Goal: Task Accomplishment & Management: Manage account settings

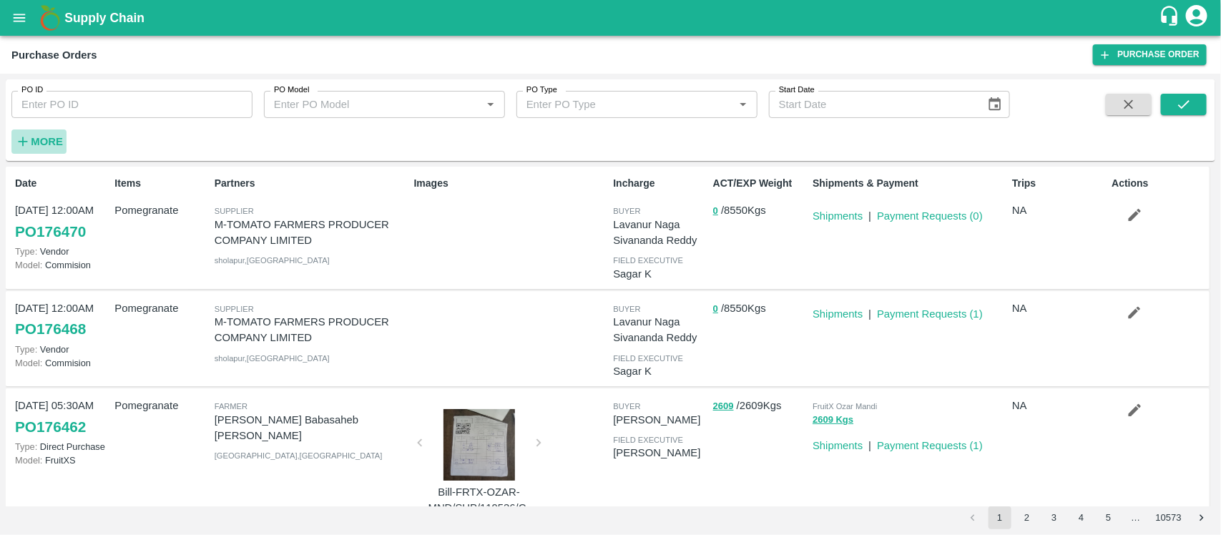
click at [47, 140] on strong "More" at bounding box center [47, 141] width 32 height 11
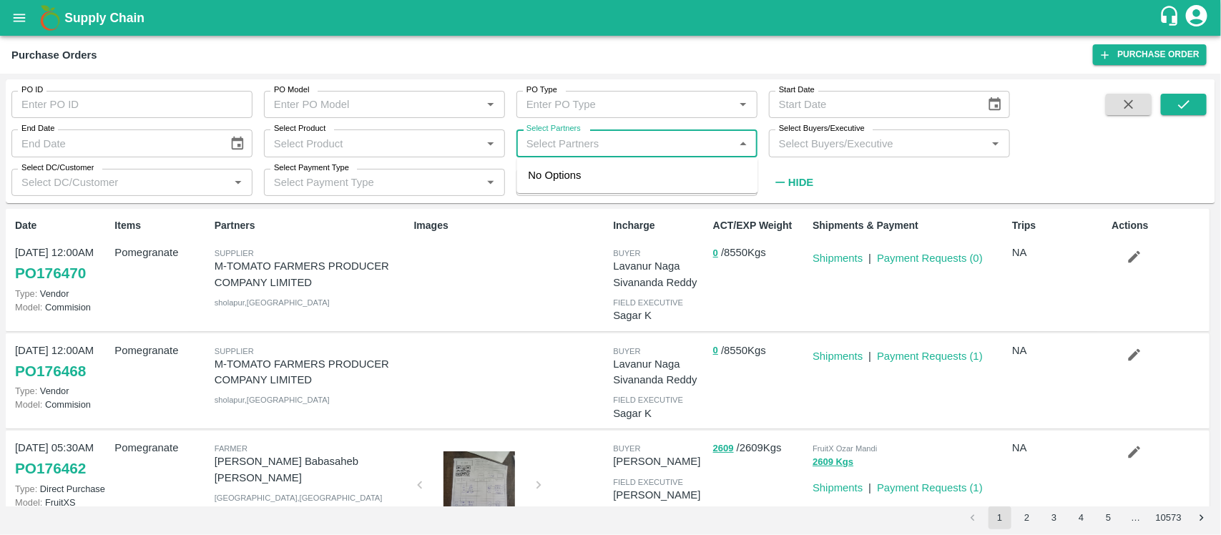
click at [656, 142] on input "Select Partners" at bounding box center [625, 143] width 209 height 19
paste input "9604702073"
type input "9604702073"
click at [587, 177] on div "[PERSON_NAME], [GEOGRAPHIC_DATA]-9604702073" at bounding box center [658, 183] width 178 height 32
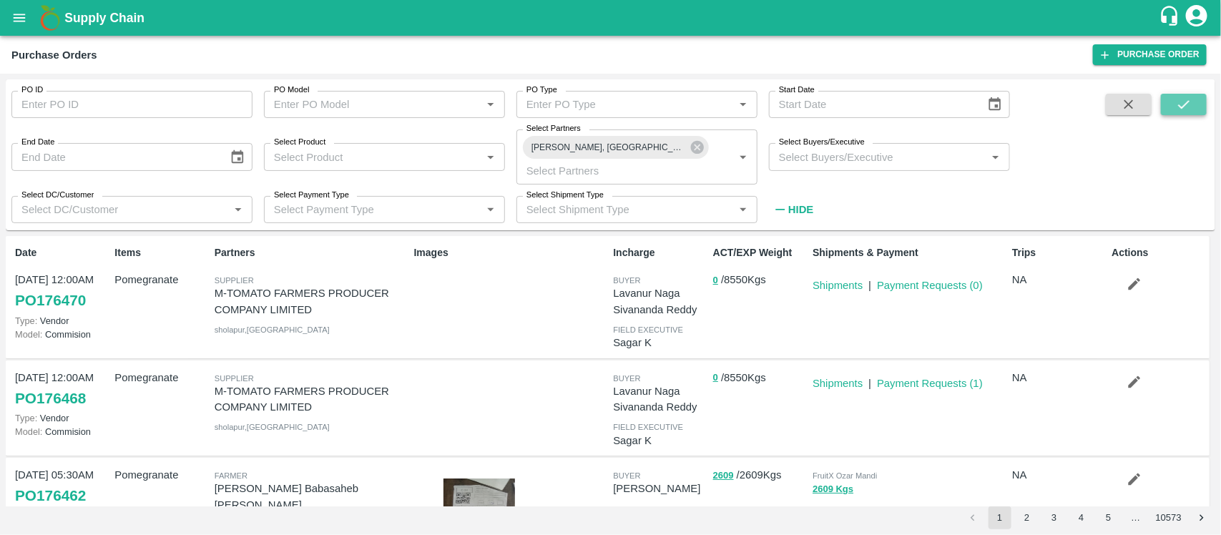
click at [1172, 102] on button "submit" at bounding box center [1184, 104] width 46 height 21
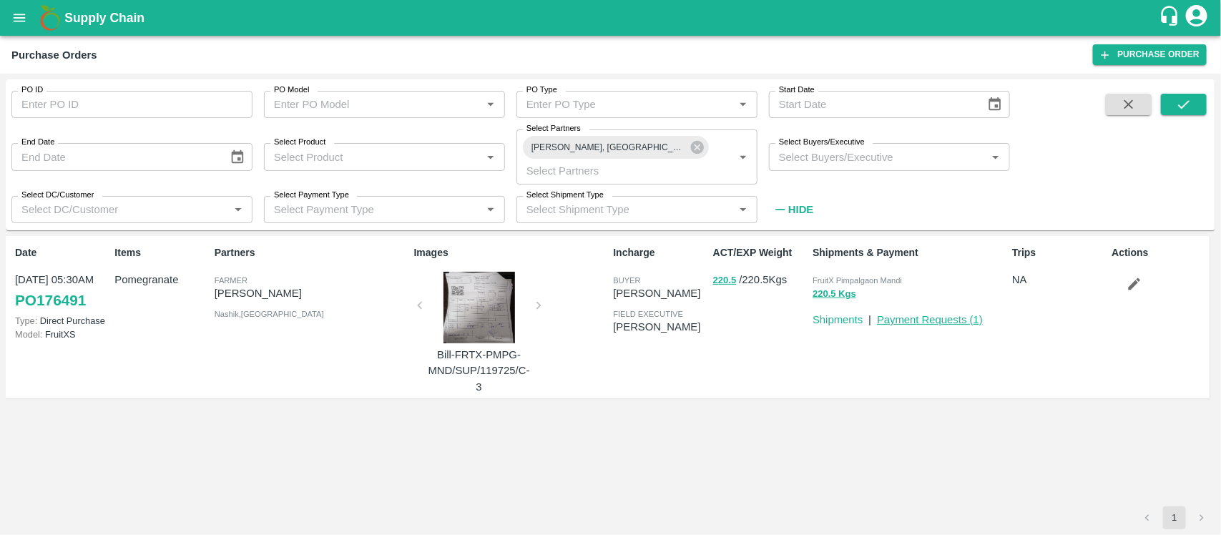
click at [942, 315] on link "Payment Requests ( 1 )" at bounding box center [930, 319] width 106 height 11
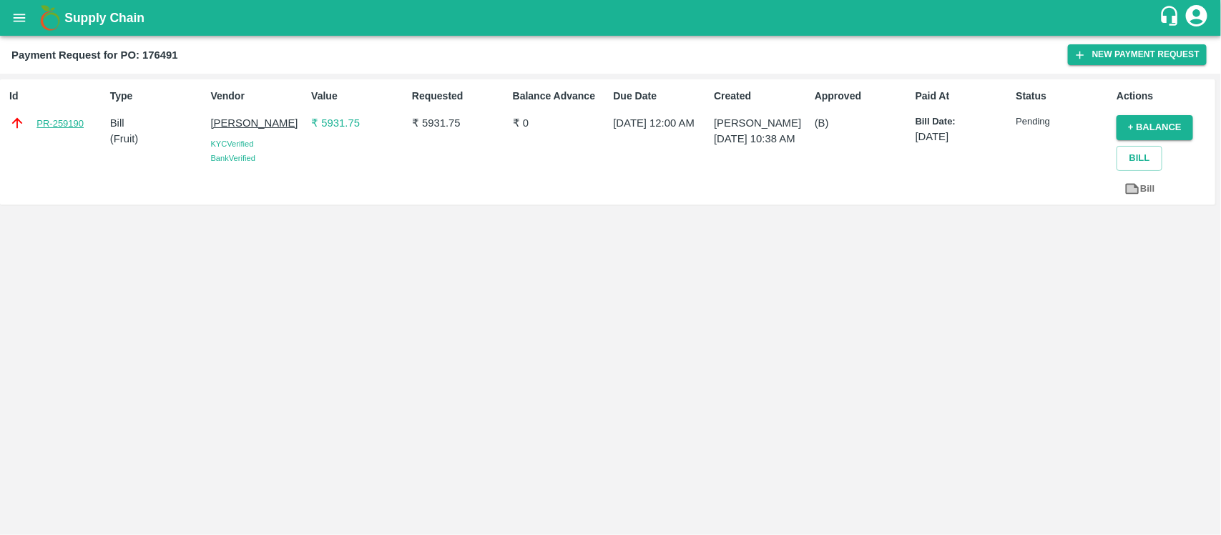
click at [67, 122] on link "PR-259190" at bounding box center [59, 124] width 47 height 14
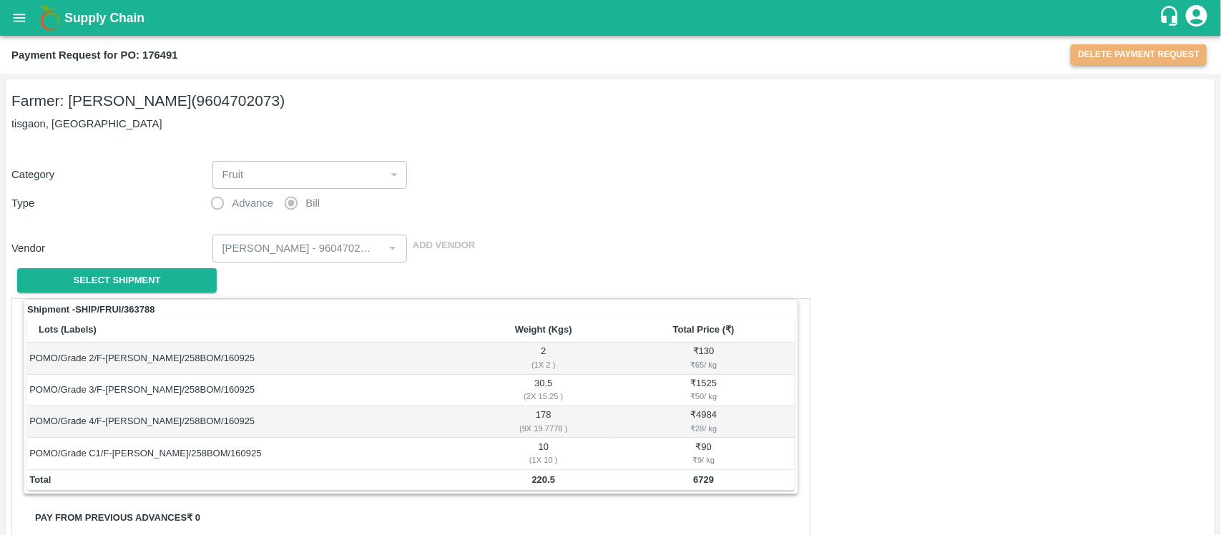
click at [1122, 57] on button "Delete Payment Request" at bounding box center [1139, 54] width 136 height 21
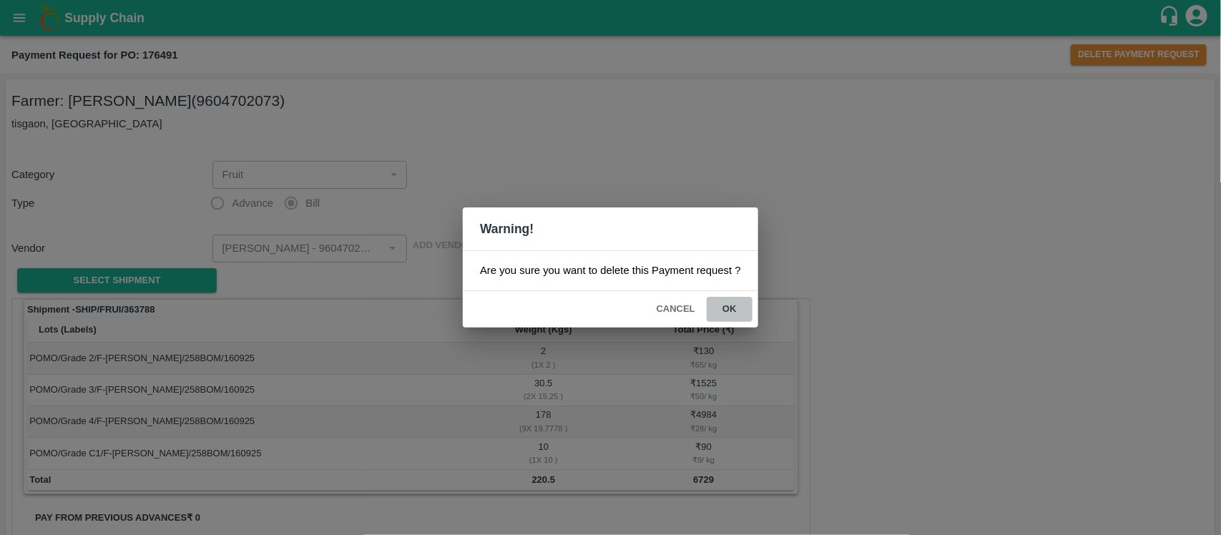
click at [731, 302] on button "ok" at bounding box center [730, 309] width 46 height 25
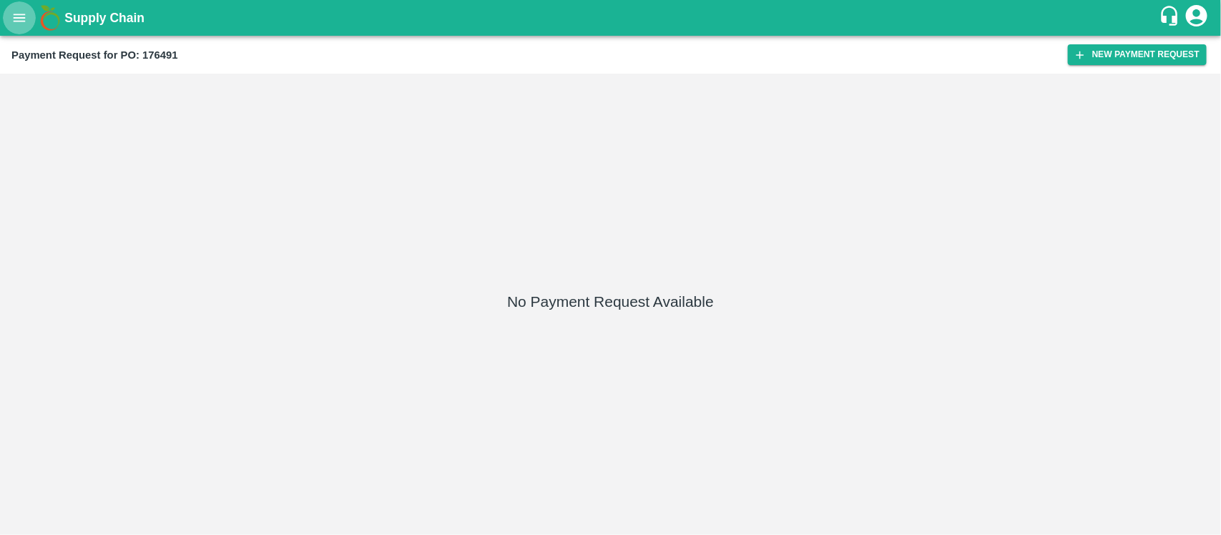
click at [11, 14] on icon "open drawer" at bounding box center [19, 18] width 16 height 16
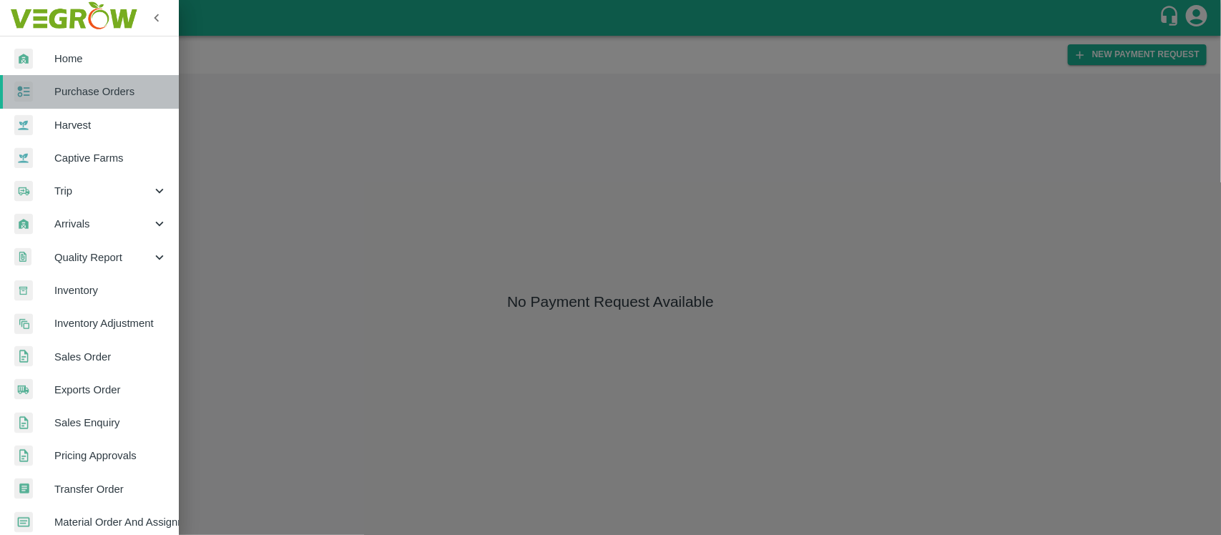
click at [119, 97] on span "Purchase Orders" at bounding box center [110, 92] width 113 height 16
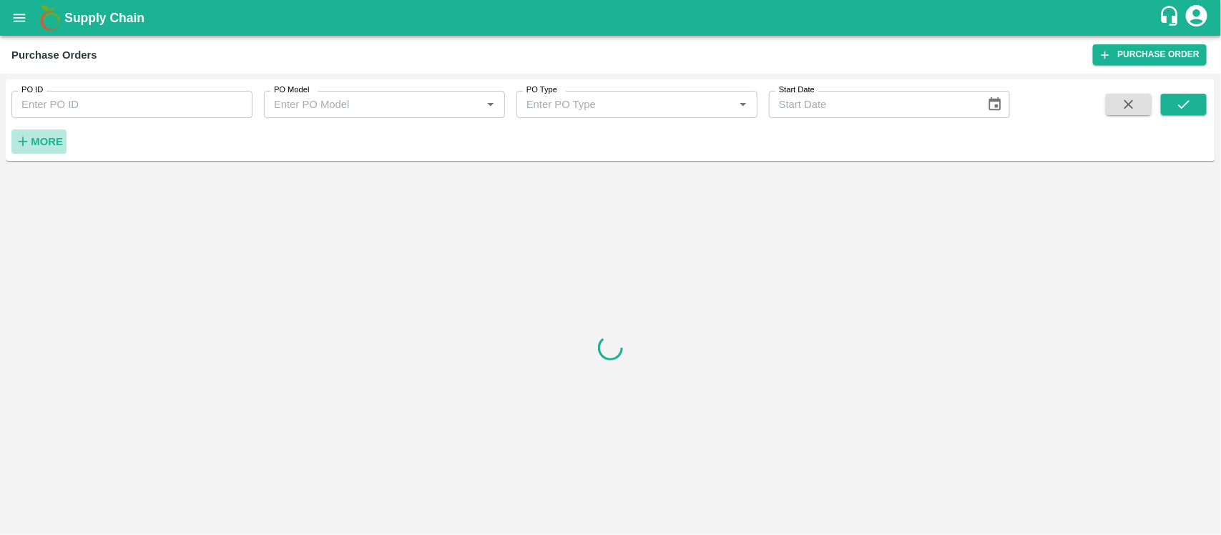
click at [49, 140] on strong "More" at bounding box center [47, 141] width 32 height 11
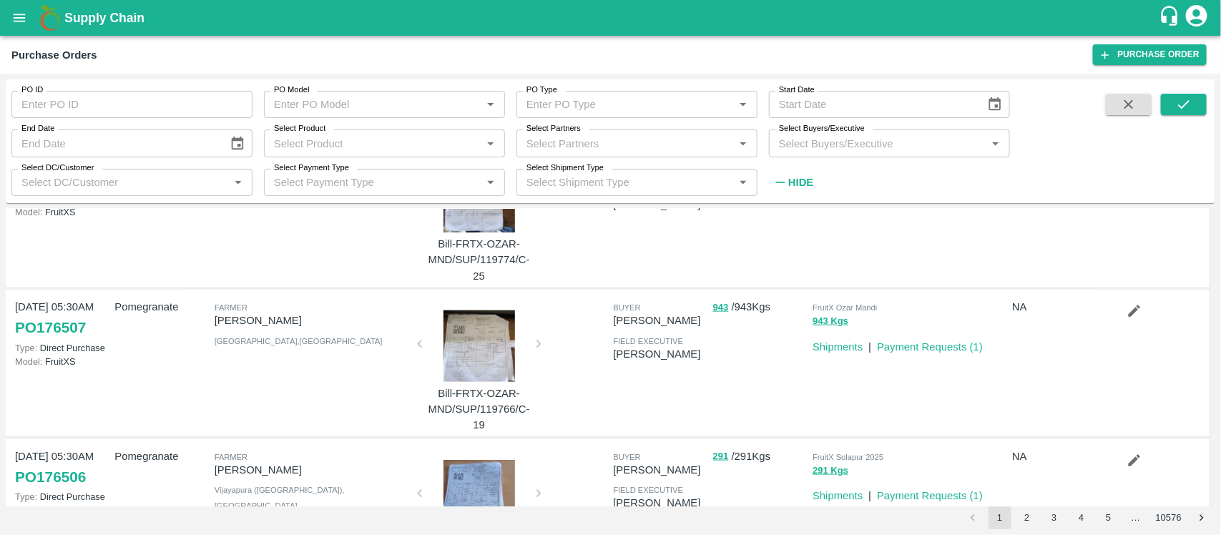
scroll to position [831, 0]
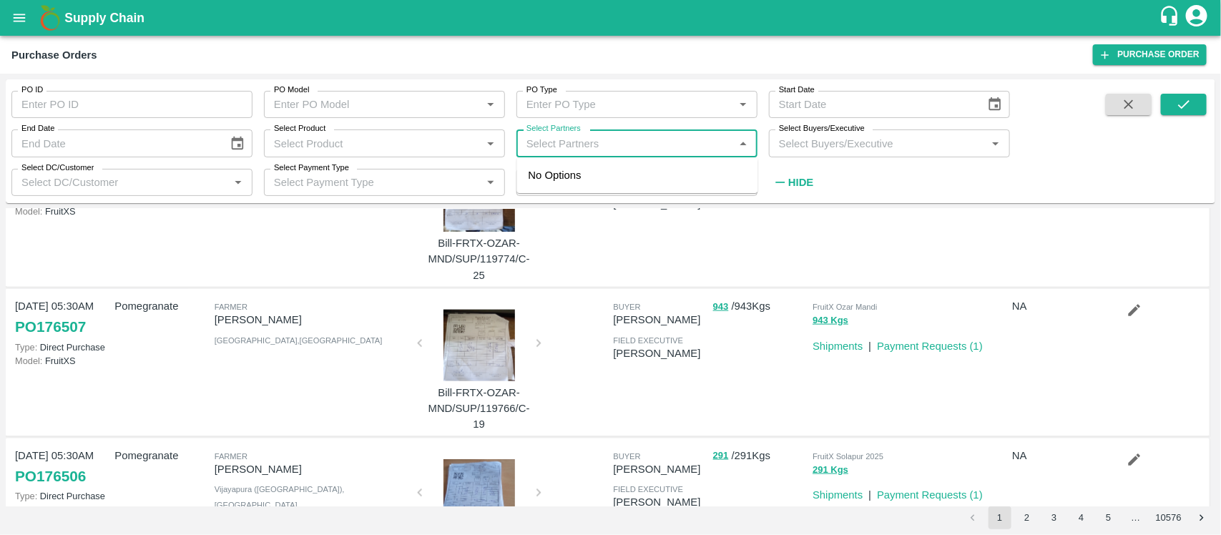
click at [599, 147] on input "Select Partners" at bounding box center [625, 143] width 209 height 19
paste input "9604702073"
type input "9604702073"
click at [567, 177] on div "[PERSON_NAME], [GEOGRAPHIC_DATA]-9604702073" at bounding box center [637, 183] width 241 height 41
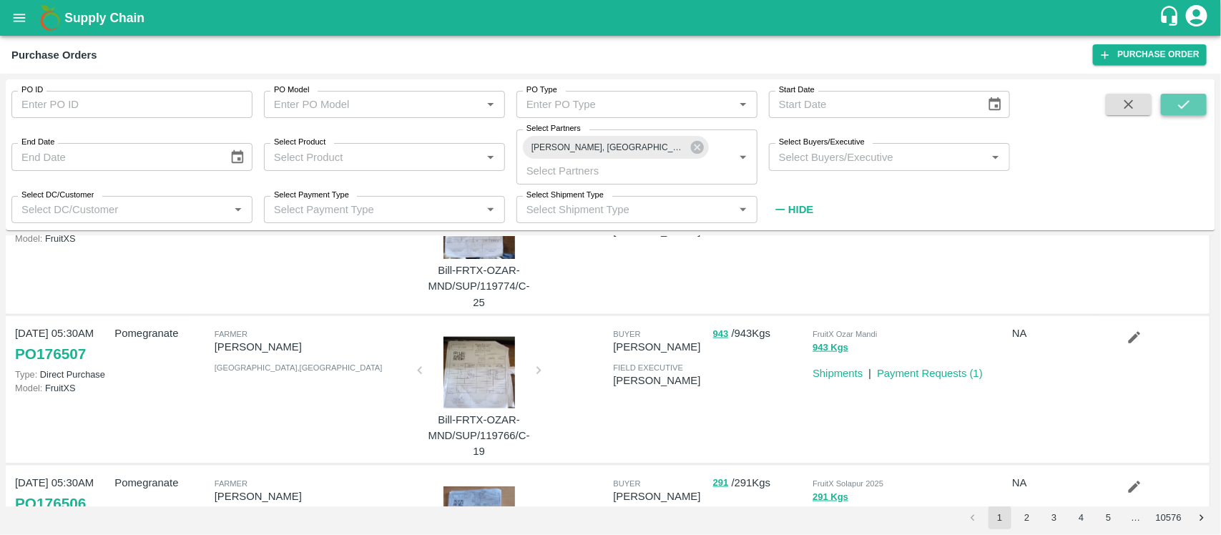
click at [1181, 109] on icon "submit" at bounding box center [1184, 105] width 16 height 16
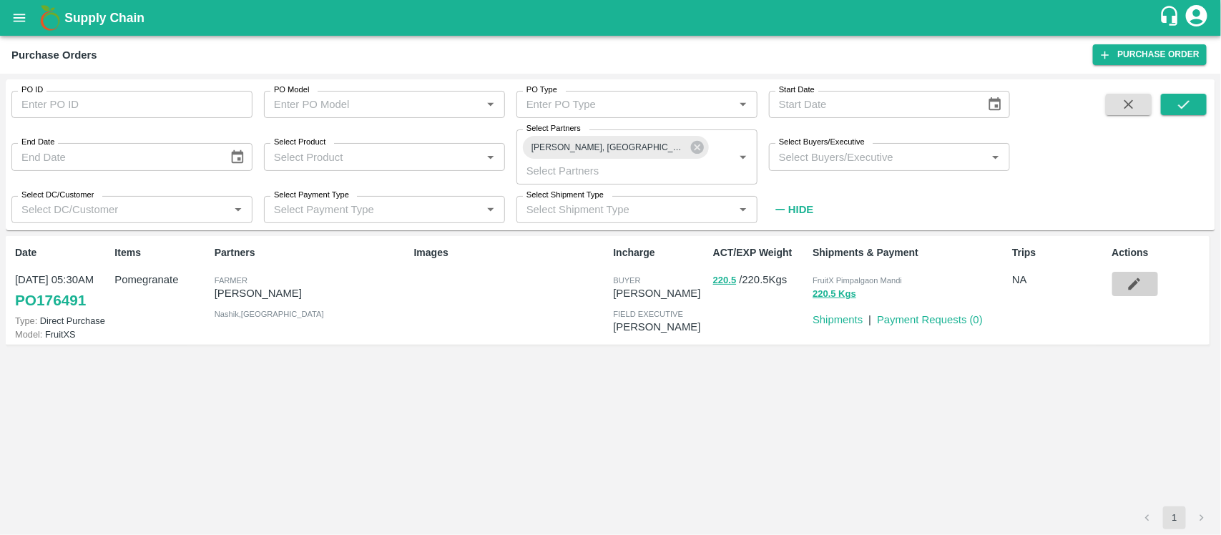
click at [1140, 277] on icon "button" at bounding box center [1135, 284] width 16 height 16
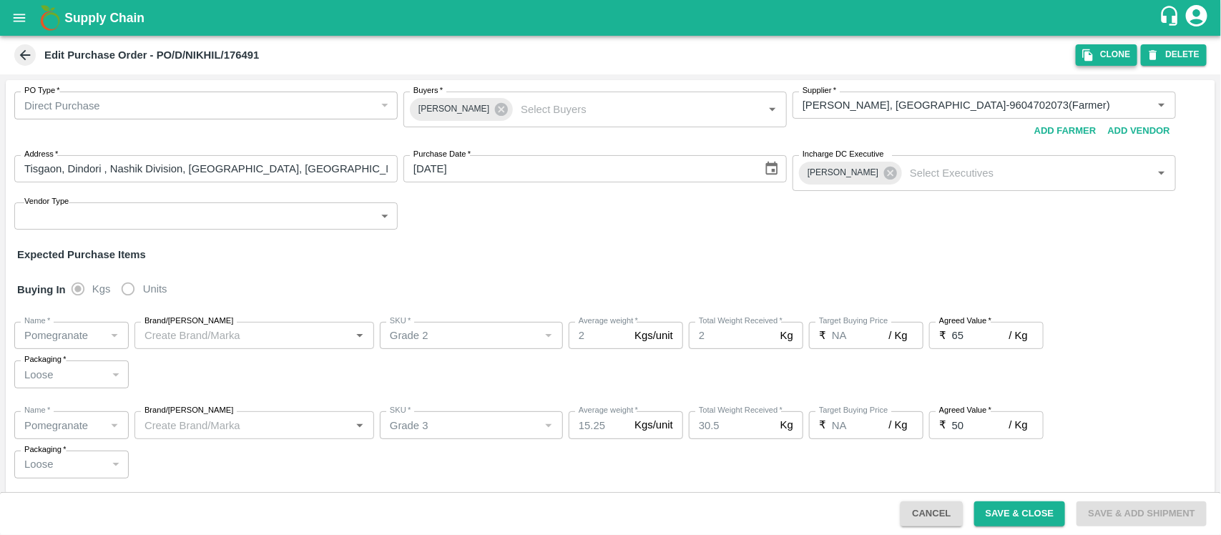
click at [1181, 52] on button "DELETE" at bounding box center [1174, 54] width 66 height 21
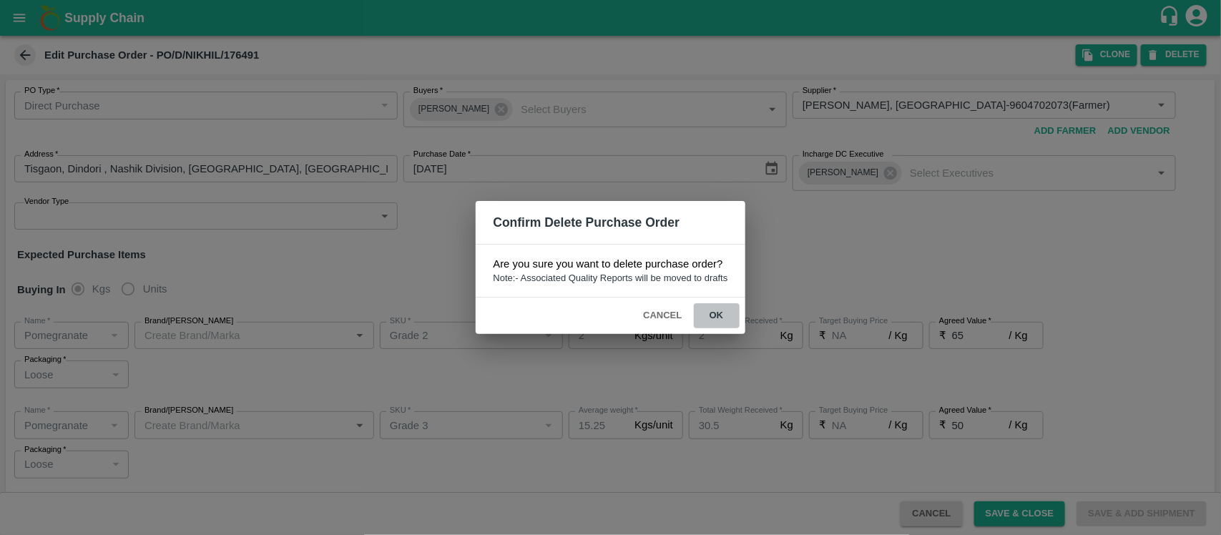
click at [713, 320] on button "ok" at bounding box center [717, 315] width 46 height 25
